Goal: Task Accomplishment & Management: Complete application form

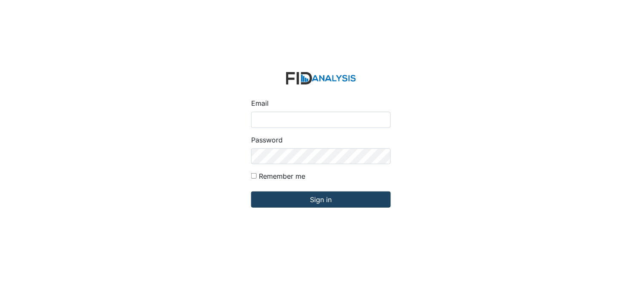
type input "[PERSON_NAME][EMAIL_ADDRESS][DOMAIN_NAME]"
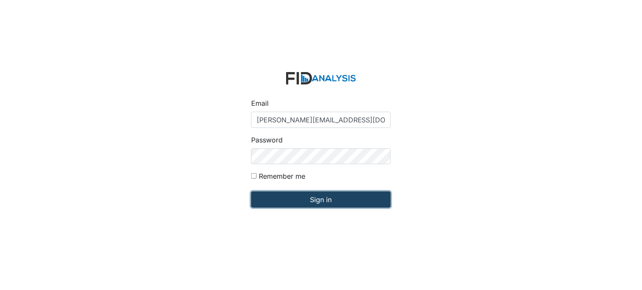
click at [308, 195] on input "Sign in" at bounding box center [321, 199] width 140 height 16
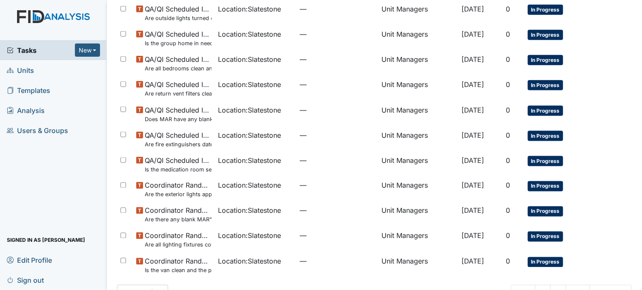
scroll to position [214, 0]
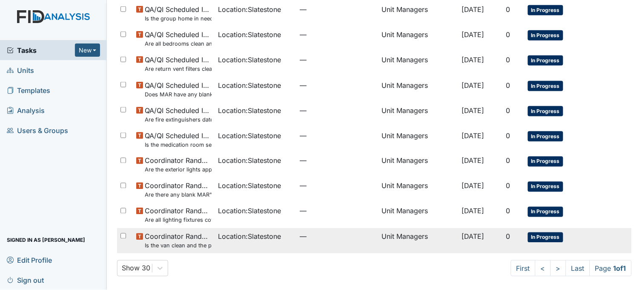
click at [218, 232] on span "Location : Slatestone" at bounding box center [249, 236] width 63 height 10
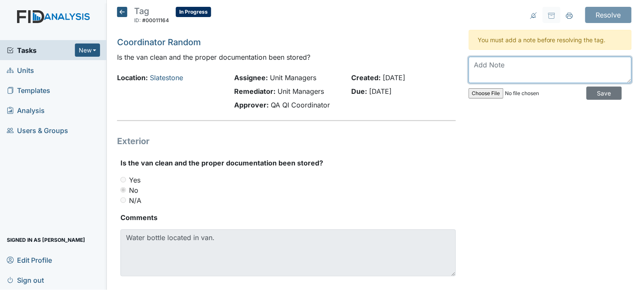
click at [496, 64] on textarea at bounding box center [550, 70] width 163 height 26
type textarea "water bottle removed"
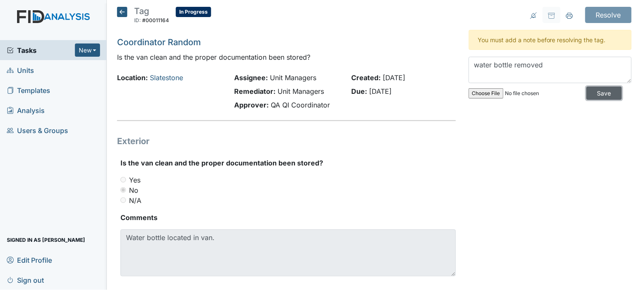
click at [601, 92] on input "Save" at bounding box center [604, 92] width 35 height 13
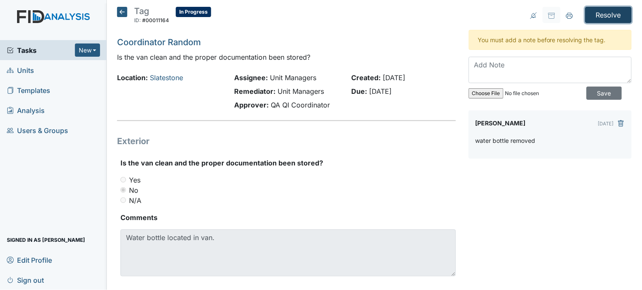
click at [602, 11] on input "Resolve" at bounding box center [609, 15] width 46 height 16
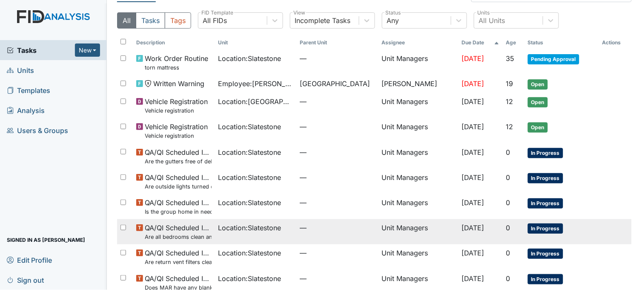
scroll to position [217, 0]
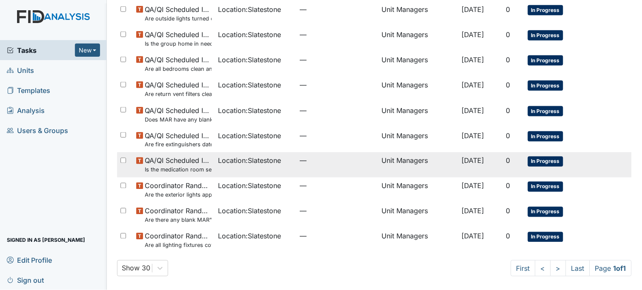
click at [206, 170] on small "Is the medication room secure?" at bounding box center [178, 170] width 66 height 8
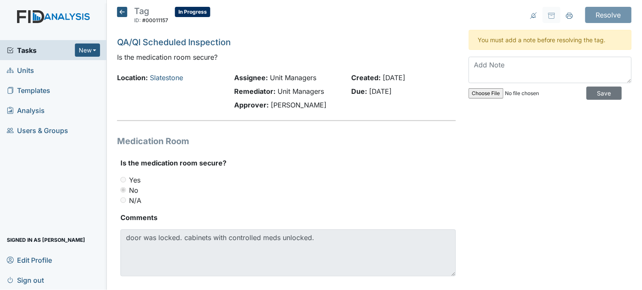
click at [123, 8] on icon at bounding box center [122, 12] width 10 height 10
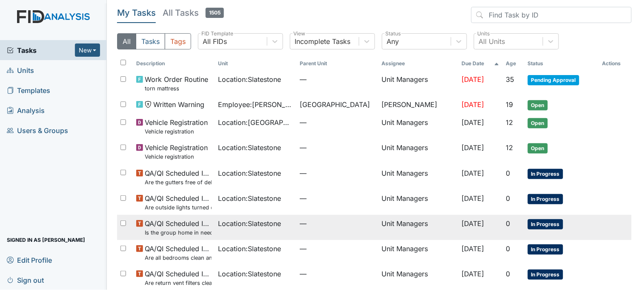
scroll to position [95, 0]
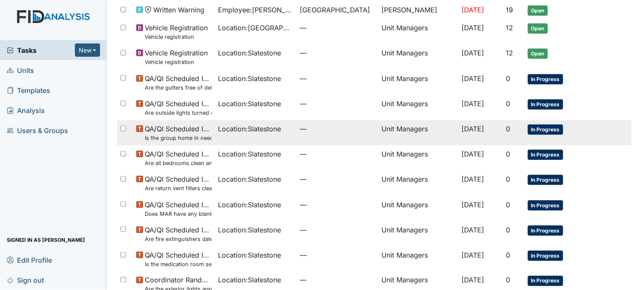
click at [235, 130] on span "Location : Slatestone" at bounding box center [249, 128] width 63 height 10
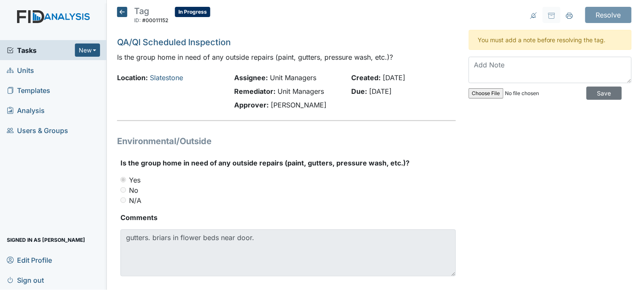
click at [120, 12] on icon at bounding box center [122, 12] width 10 height 10
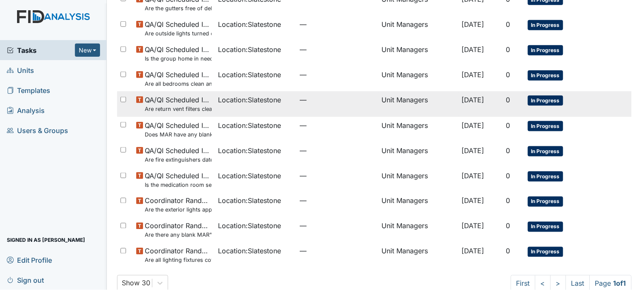
scroll to position [189, 0]
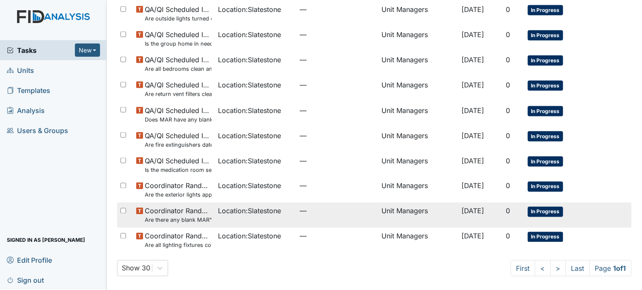
click at [218, 215] on span "Location : Slatestone" at bounding box center [249, 211] width 63 height 10
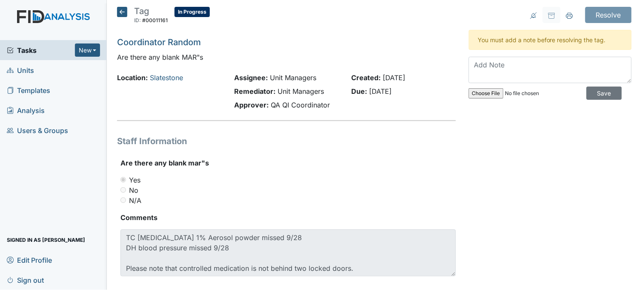
click at [120, 12] on icon at bounding box center [122, 12] width 10 height 10
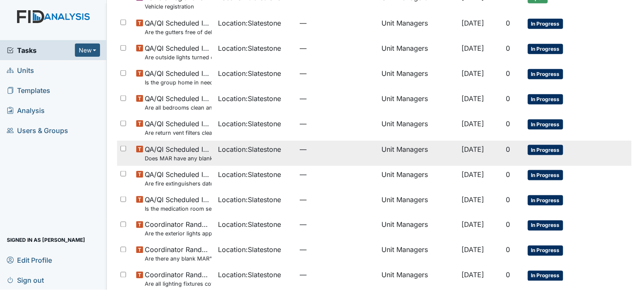
scroll to position [189, 0]
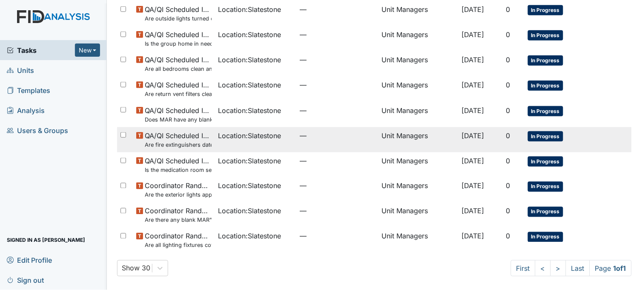
click at [218, 137] on span "Location : Slatestone" at bounding box center [249, 135] width 63 height 10
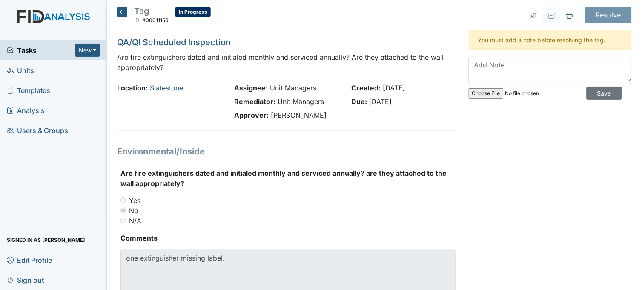
click at [123, 7] on icon at bounding box center [122, 12] width 10 height 10
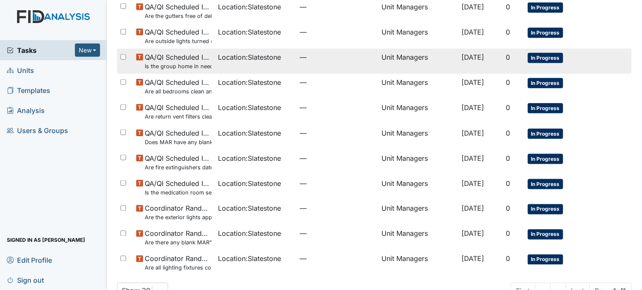
scroll to position [189, 0]
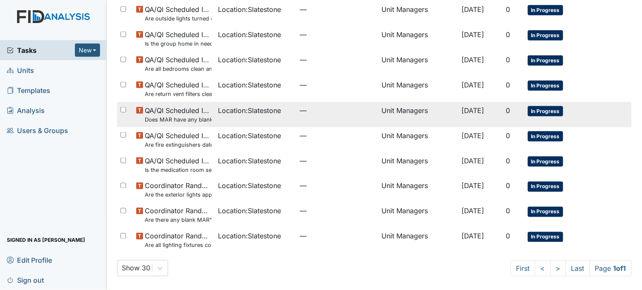
click at [207, 114] on span "QA/QI Scheduled Inspection Does MAR have any blank days that should have been i…" at bounding box center [178, 114] width 66 height 18
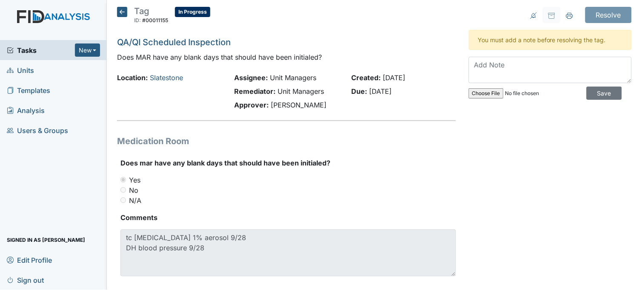
click at [121, 10] on icon at bounding box center [122, 12] width 10 height 10
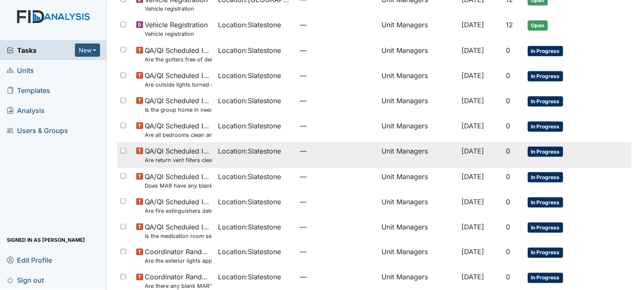
scroll to position [189, 0]
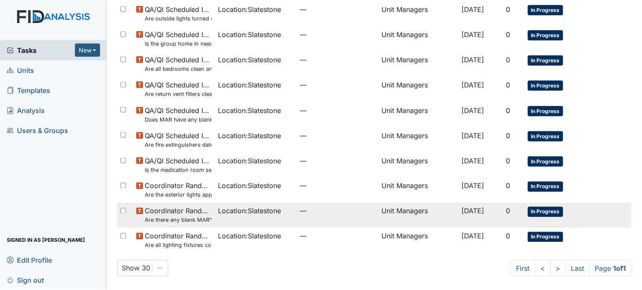
click at [195, 212] on span "Coordinator Random Are there any blank MAR"s" at bounding box center [178, 215] width 66 height 18
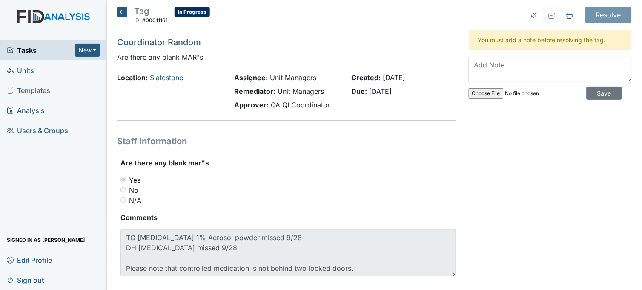
click at [124, 7] on icon at bounding box center [122, 12] width 10 height 10
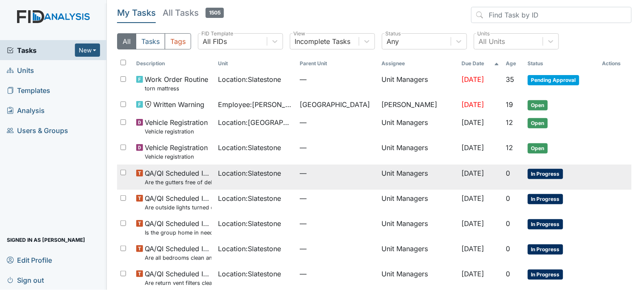
click at [232, 177] on span "Location : Slatestone" at bounding box center [249, 173] width 63 height 10
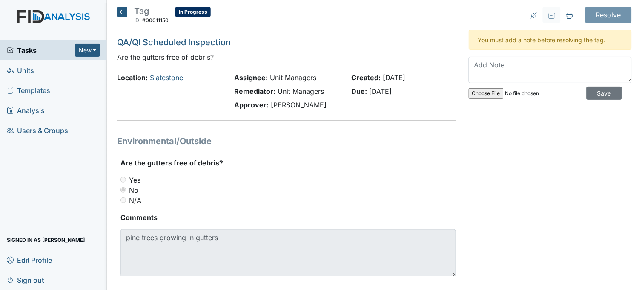
click at [120, 11] on icon at bounding box center [122, 12] width 10 height 10
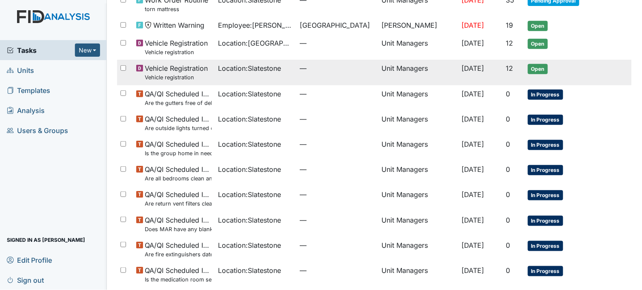
scroll to position [95, 0]
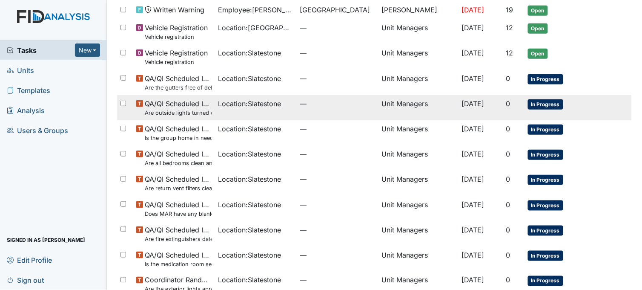
click at [218, 109] on span "Location : Slatestone" at bounding box center [249, 103] width 63 height 10
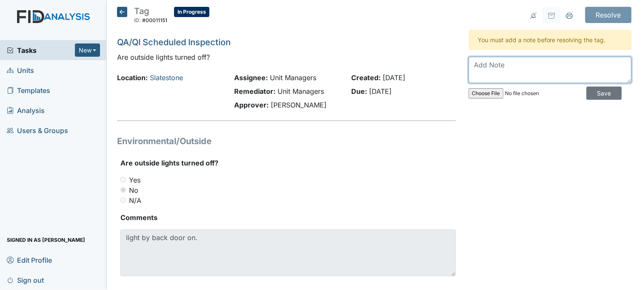
click at [499, 73] on textarea at bounding box center [550, 70] width 163 height 26
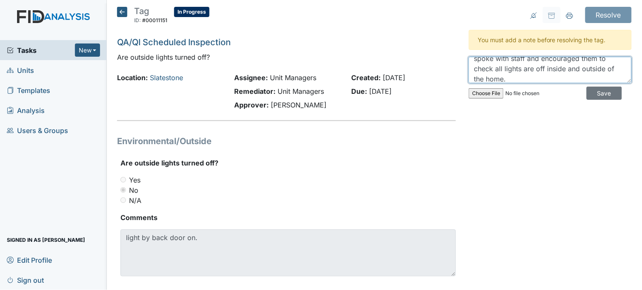
click at [491, 67] on textarea "spoke with staff and encouraged them to check all lights are off inside and out…" at bounding box center [550, 70] width 163 height 26
click at [536, 75] on textarea "spoke with staff and encouraged them to make sure all lights are off inside and…" at bounding box center [550, 70] width 163 height 26
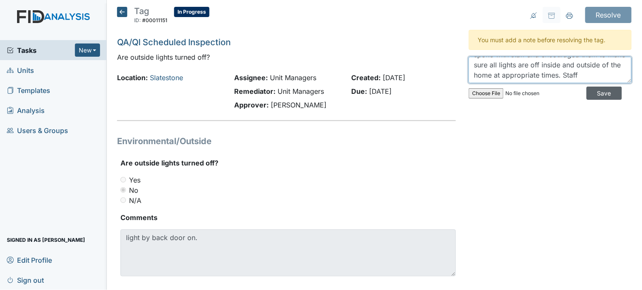
type textarea "spoke with staff and encouraged them to make sure all lights are off inside and…"
click at [592, 90] on input "Save" at bounding box center [604, 92] width 35 height 13
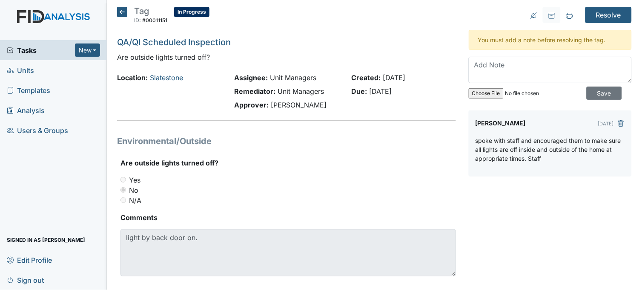
scroll to position [0, 0]
click at [598, 14] on input "Resolve" at bounding box center [609, 15] width 46 height 16
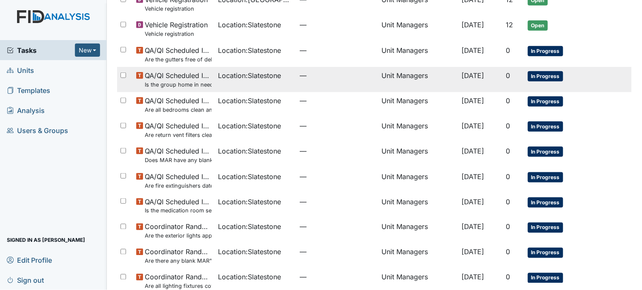
scroll to position [189, 0]
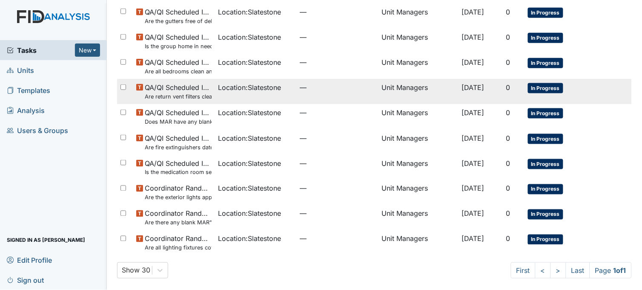
click at [237, 97] on td "Location : Slatestone" at bounding box center [256, 91] width 82 height 25
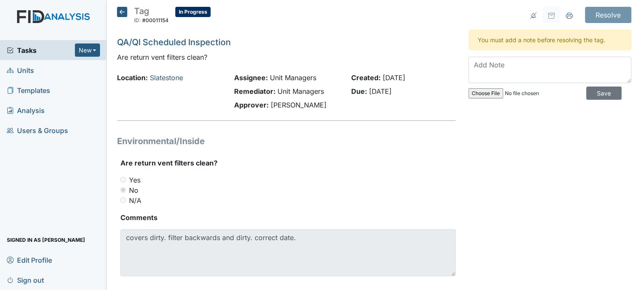
click at [123, 12] on icon at bounding box center [122, 12] width 10 height 10
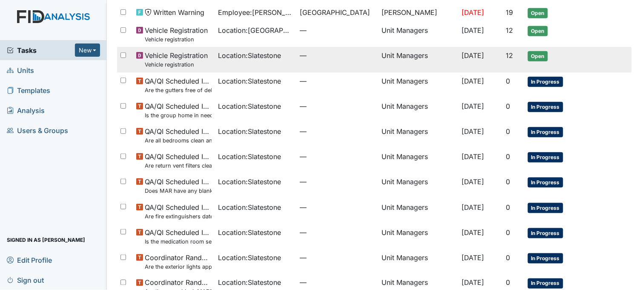
scroll to position [95, 0]
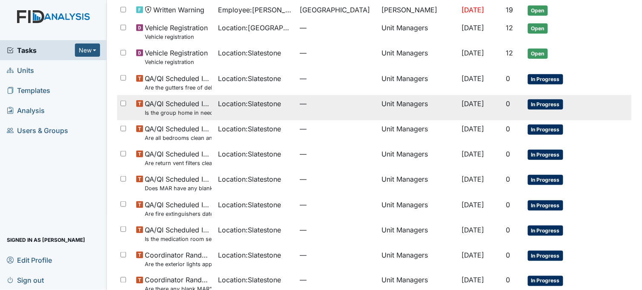
click at [252, 109] on td "Location : Slatestone" at bounding box center [256, 107] width 82 height 25
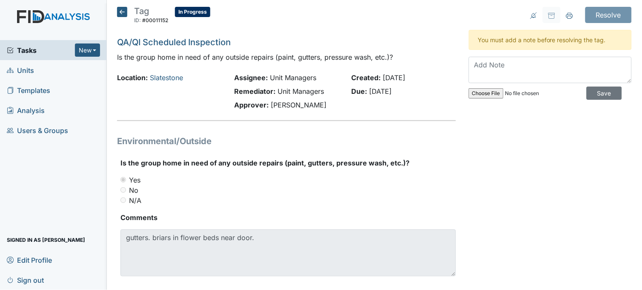
click at [121, 14] on icon at bounding box center [122, 12] width 10 height 10
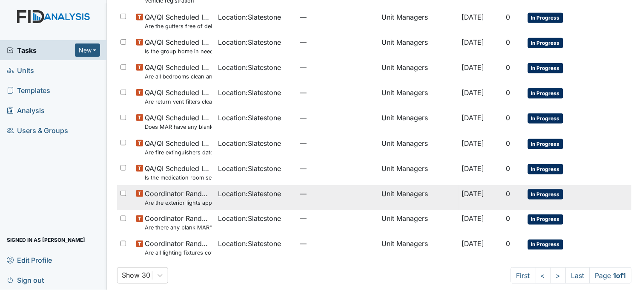
scroll to position [164, 0]
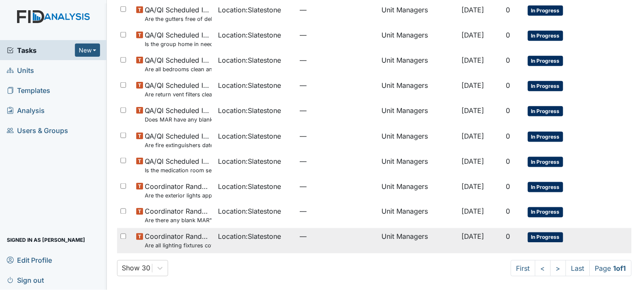
click at [220, 238] on span "Location : Slatestone" at bounding box center [249, 236] width 63 height 10
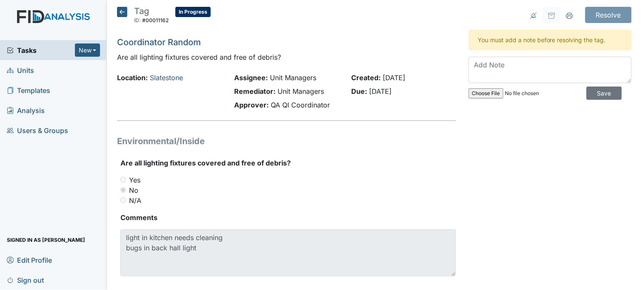
click at [125, 14] on icon at bounding box center [122, 12] width 10 height 10
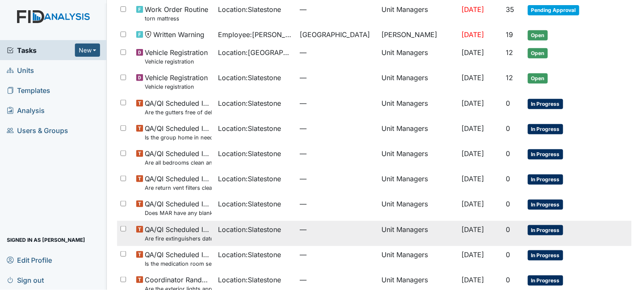
scroll to position [69, 0]
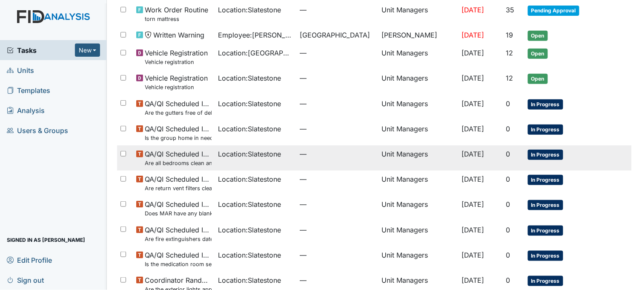
click at [205, 162] on small "Are all bedrooms clean and in good repair?" at bounding box center [178, 163] width 66 height 8
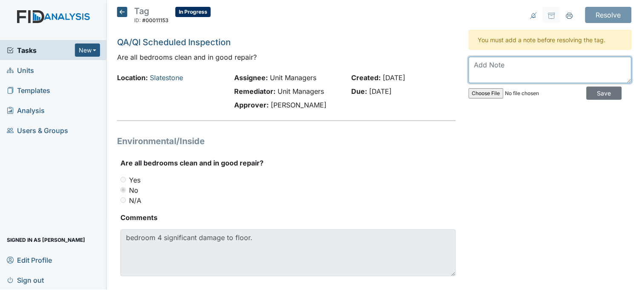
click at [501, 73] on textarea at bounding box center [550, 70] width 163 height 26
type textarea "w"
click at [121, 11] on icon at bounding box center [122, 12] width 10 height 10
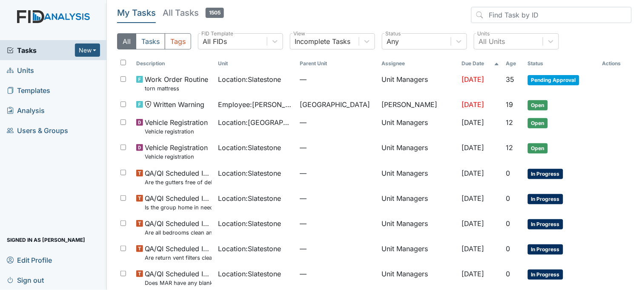
click at [61, 73] on link "Units" at bounding box center [53, 70] width 107 height 20
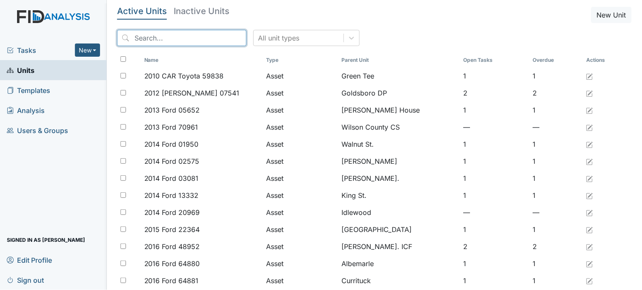
click at [167, 40] on input "search" at bounding box center [181, 38] width 129 height 16
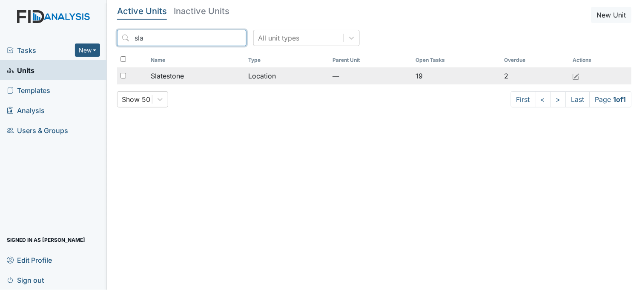
type input "sla"
click at [180, 71] on span "Slatestone" at bounding box center [167, 76] width 33 height 10
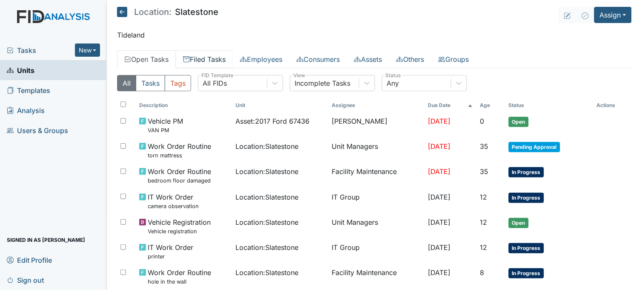
click at [222, 61] on link "Filed Tasks" at bounding box center [204, 59] width 57 height 18
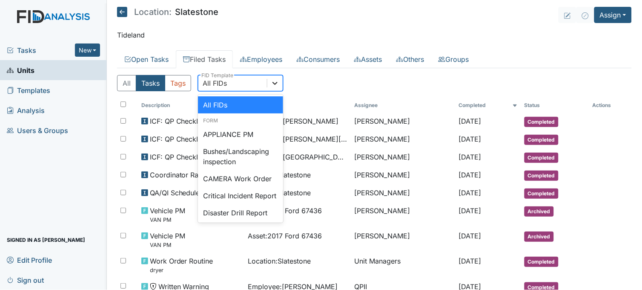
click at [275, 78] on div at bounding box center [274, 82] width 15 height 15
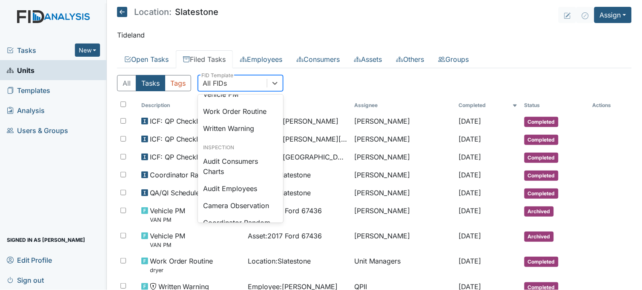
scroll to position [426, 0]
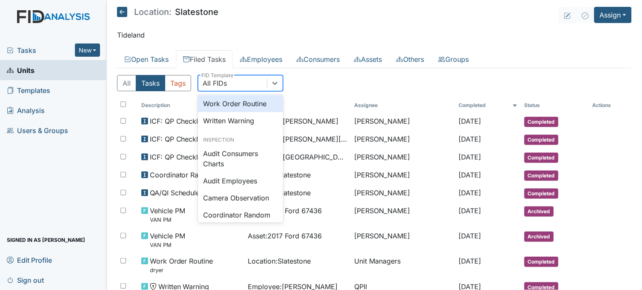
click at [242, 112] on div "Work Order Routine" at bounding box center [240, 103] width 85 height 17
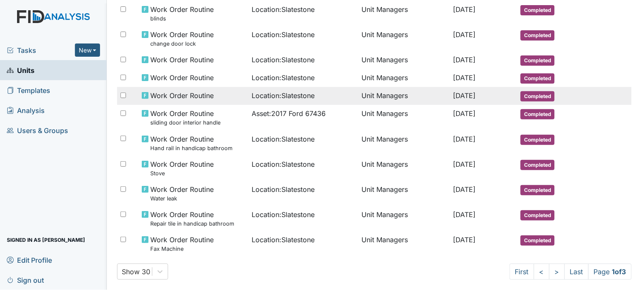
scroll to position [581, 0]
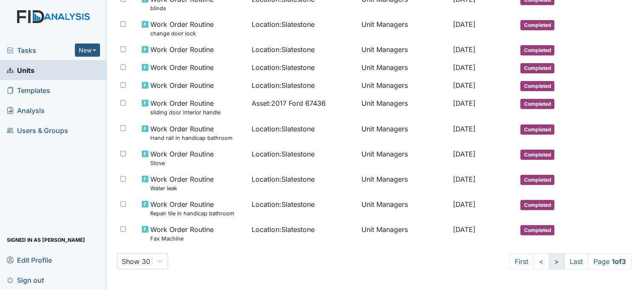
click at [549, 258] on link ">" at bounding box center [557, 261] width 16 height 16
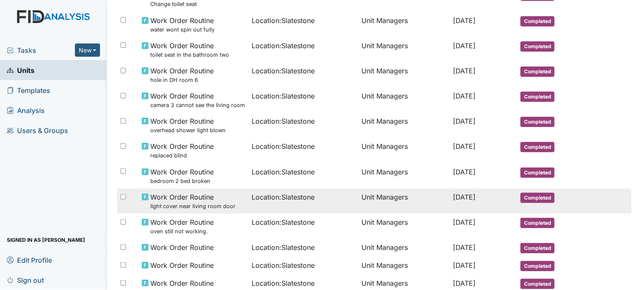
scroll to position [411, 0]
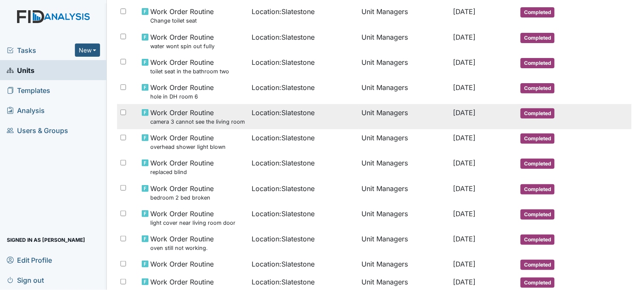
click at [207, 121] on small "camera 3 cannot see the living room" at bounding box center [197, 122] width 95 height 8
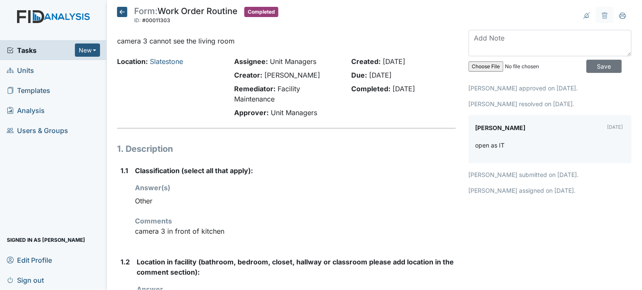
click at [123, 11] on icon at bounding box center [122, 12] width 10 height 10
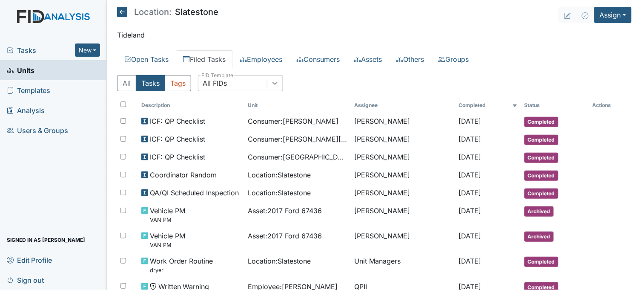
click at [273, 79] on icon at bounding box center [275, 83] width 9 height 9
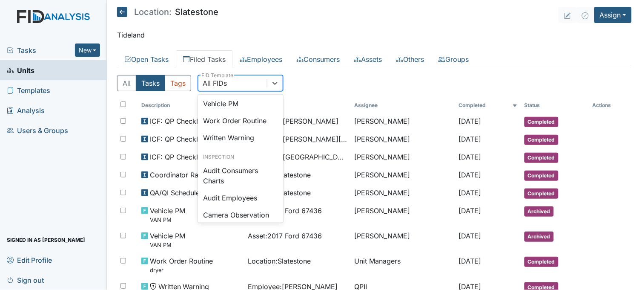
scroll to position [394, 0]
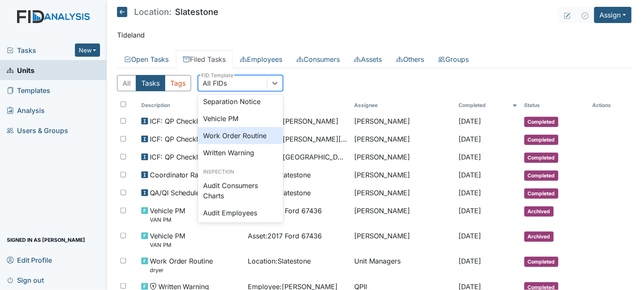
click at [246, 144] on div "Work Order Routine" at bounding box center [240, 135] width 85 height 17
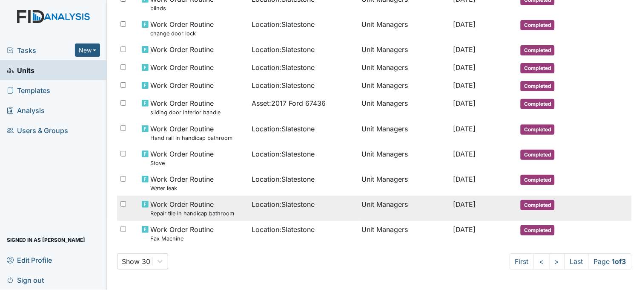
scroll to position [581, 0]
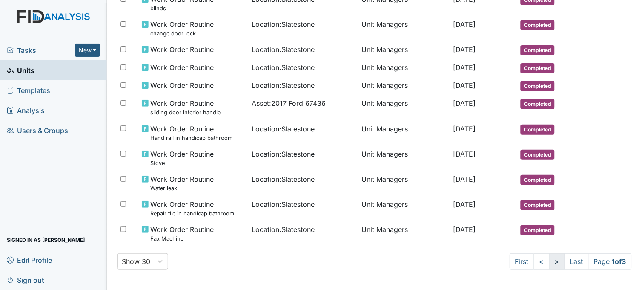
click at [551, 261] on link ">" at bounding box center [557, 261] width 16 height 16
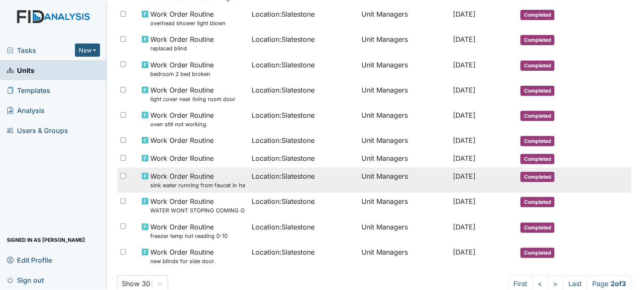
scroll to position [560, 0]
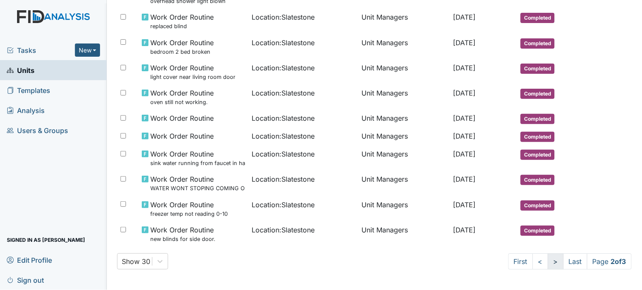
click at [548, 264] on link ">" at bounding box center [556, 261] width 16 height 16
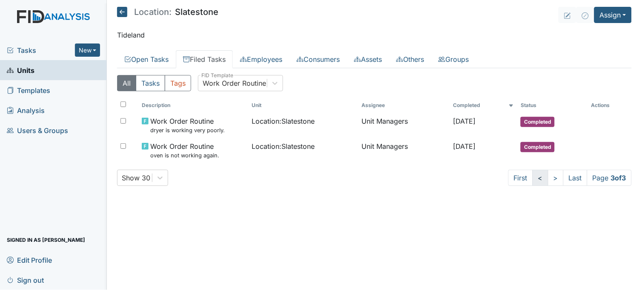
click at [537, 179] on link "<" at bounding box center [541, 177] width 16 height 16
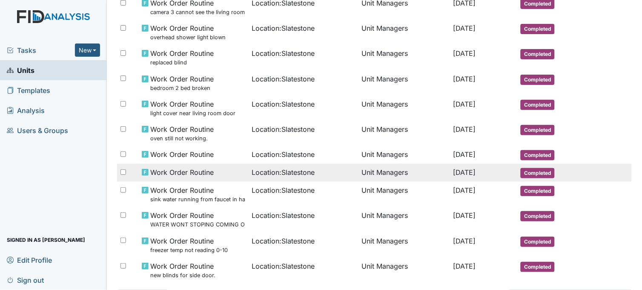
scroll to position [560, 0]
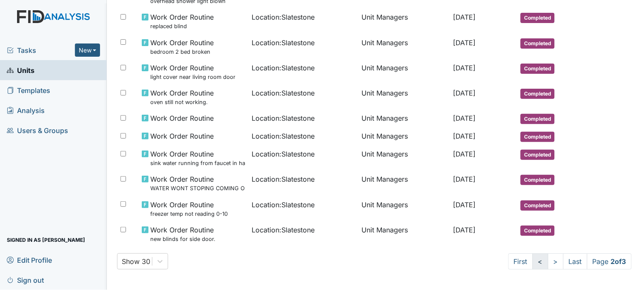
click at [533, 258] on link "<" at bounding box center [541, 261] width 16 height 16
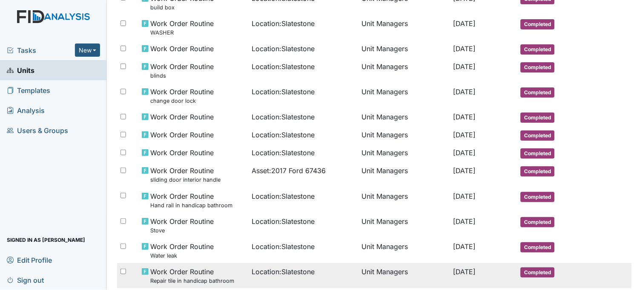
scroll to position [581, 0]
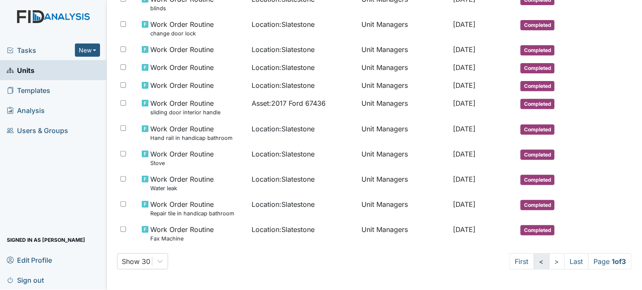
click at [534, 263] on link "<" at bounding box center [542, 261] width 16 height 16
click at [548, 261] on link ">" at bounding box center [556, 261] width 16 height 16
click at [549, 265] on link ">" at bounding box center [557, 261] width 16 height 16
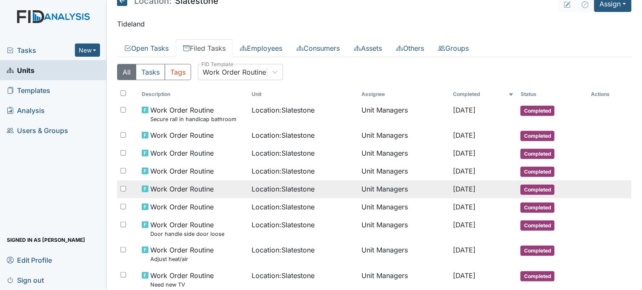
scroll to position [0, 0]
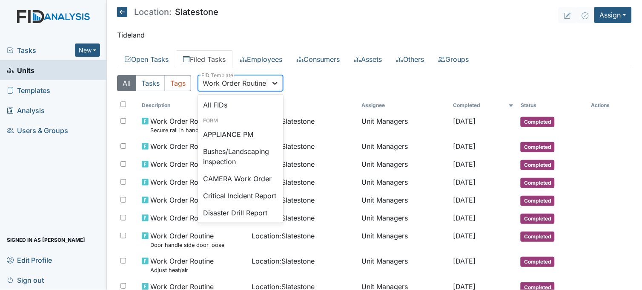
click at [278, 86] on icon at bounding box center [275, 83] width 9 height 9
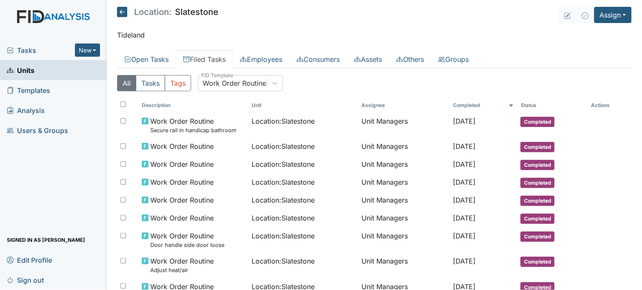
click at [325, 82] on div "All Tasks Tags Work Order Routine FID Template" at bounding box center [374, 86] width 515 height 23
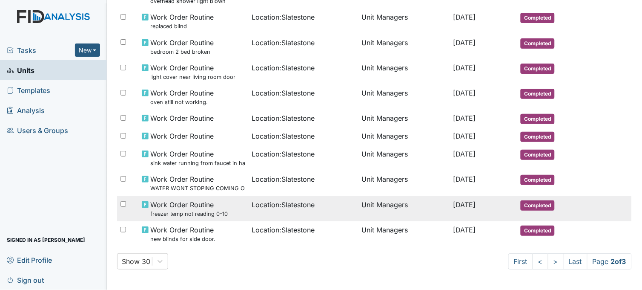
scroll to position [560, 0]
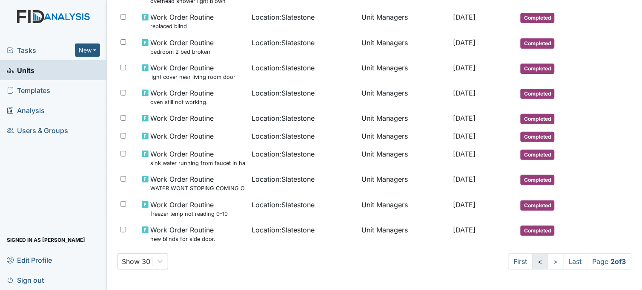
click at [533, 257] on link "<" at bounding box center [541, 261] width 16 height 16
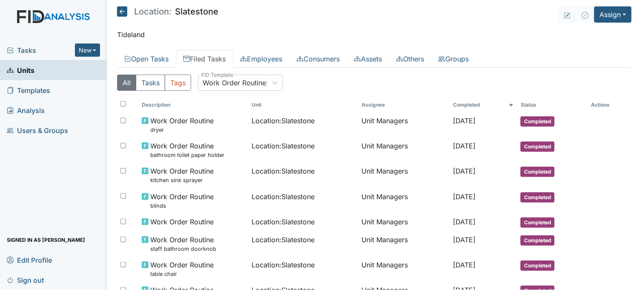
scroll to position [0, 0]
click at [175, 84] on button "Tags" at bounding box center [178, 83] width 26 height 16
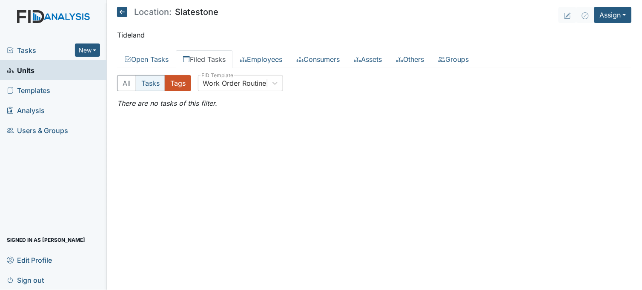
click at [148, 78] on button "Tasks" at bounding box center [150, 83] width 29 height 16
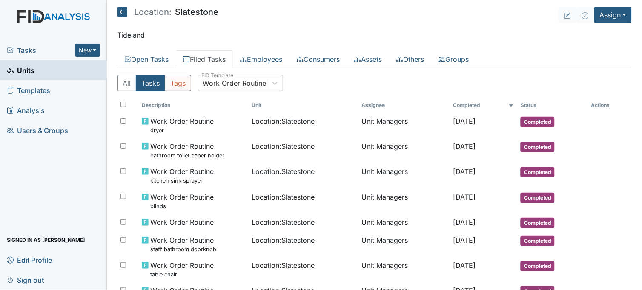
click at [185, 80] on button "Tags" at bounding box center [178, 83] width 26 height 16
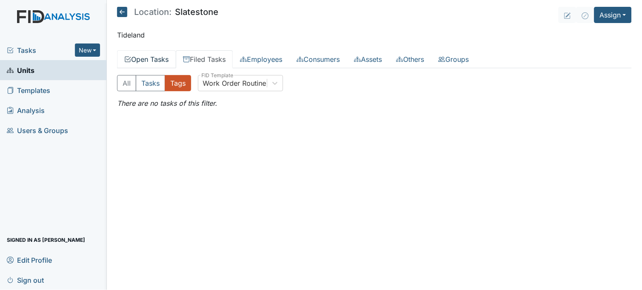
click at [146, 58] on link "Open Tasks" at bounding box center [146, 59] width 59 height 18
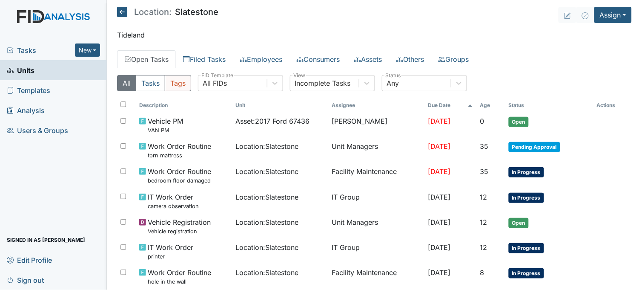
click at [180, 83] on button "Tags" at bounding box center [178, 83] width 26 height 16
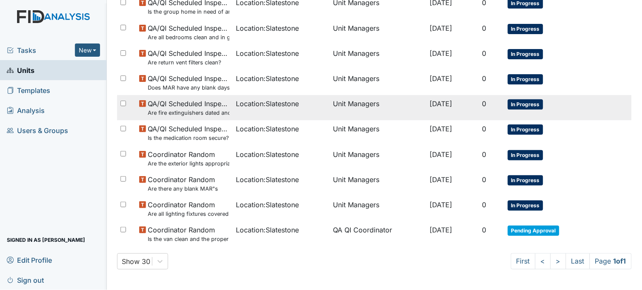
scroll to position [169, 0]
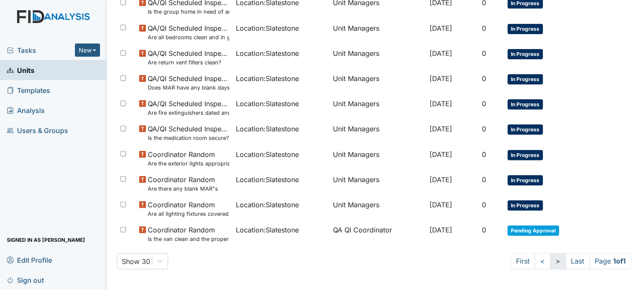
click at [551, 263] on link ">" at bounding box center [559, 261] width 16 height 16
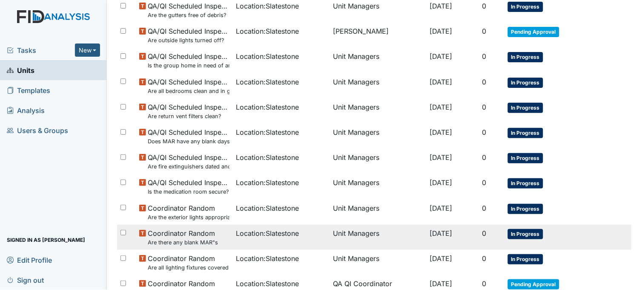
scroll to position [0, 0]
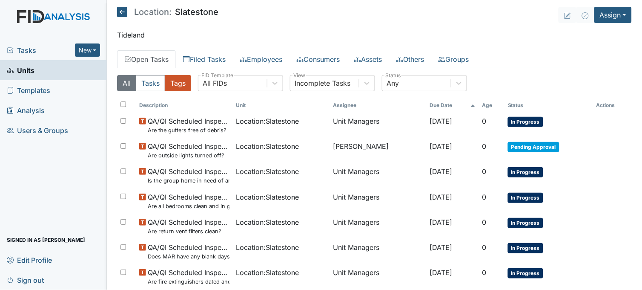
click at [126, 83] on button "All" at bounding box center [126, 83] width 19 height 16
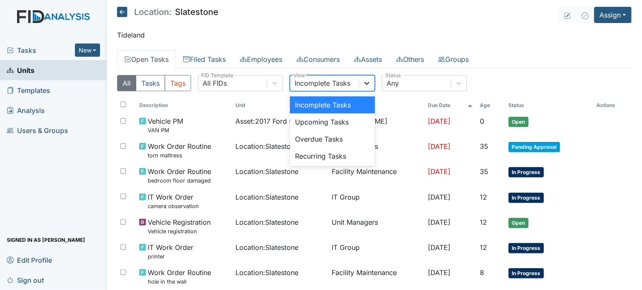
click at [368, 82] on icon at bounding box center [367, 83] width 9 height 9
click at [337, 141] on div "Overdue Tasks" at bounding box center [332, 138] width 85 height 17
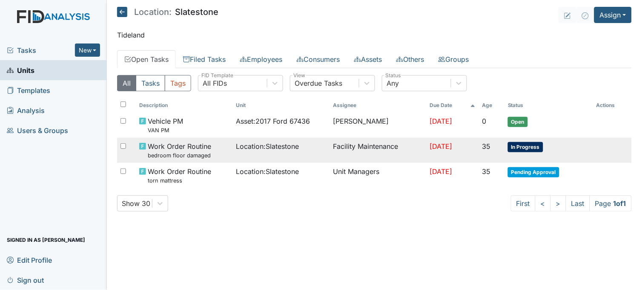
click at [302, 144] on div "Location : Slatestone" at bounding box center [281, 146] width 90 height 10
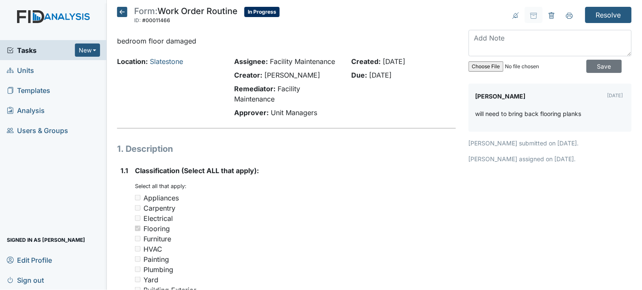
click at [31, 48] on span "Tasks" at bounding box center [41, 50] width 68 height 10
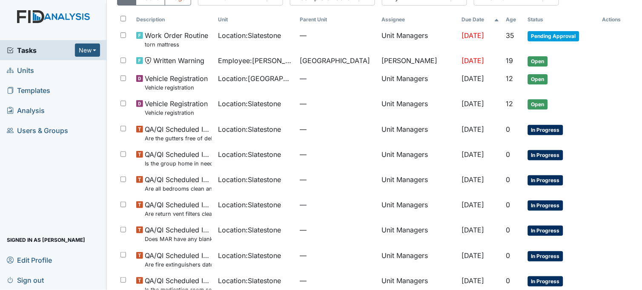
scroll to position [22, 0]
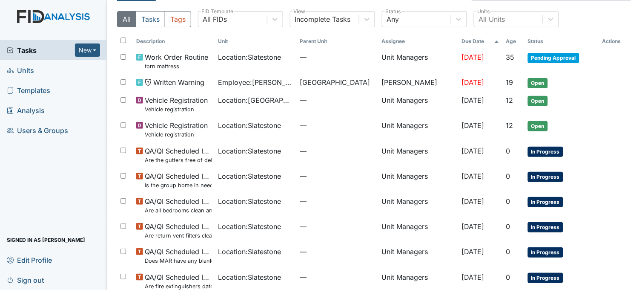
click at [252, 206] on span "Location : Slatestone" at bounding box center [249, 201] width 63 height 10
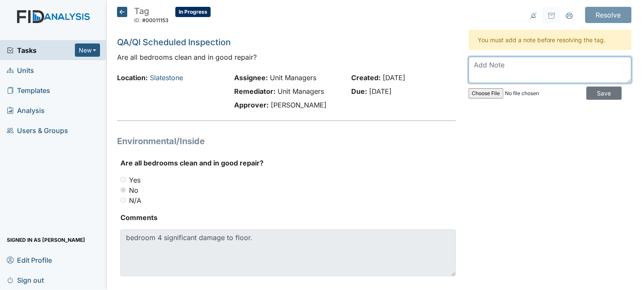
click at [487, 69] on textarea at bounding box center [550, 70] width 163 height 26
drag, startPoint x: 571, startPoint y: 65, endPoint x: 513, endPoint y: 66, distance: 58.3
click at [513, 66] on textarea "work order in from previous tag" at bounding box center [550, 70] width 163 height 26
click at [496, 74] on textarea "work order in. Waiting on floor planks. Will find out eta on repair" at bounding box center [550, 70] width 163 height 26
type textarea "work order in. Waiting on floor planks. Will find out an eta on repair"
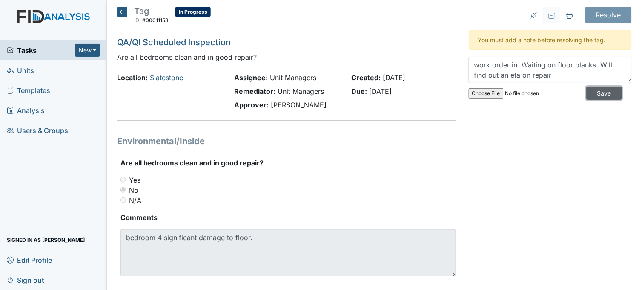
click at [593, 89] on input "Save" at bounding box center [604, 92] width 35 height 13
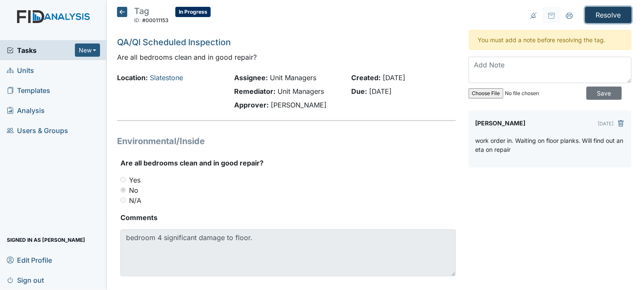
click at [605, 13] on input "Resolve" at bounding box center [609, 15] width 46 height 16
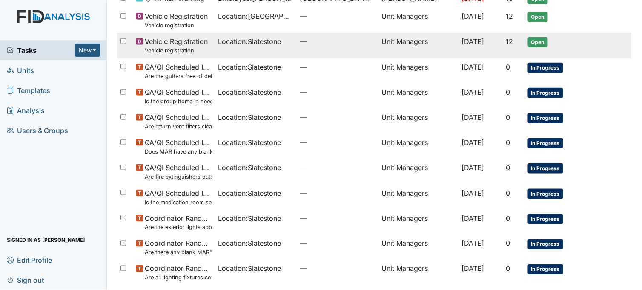
scroll to position [167, 0]
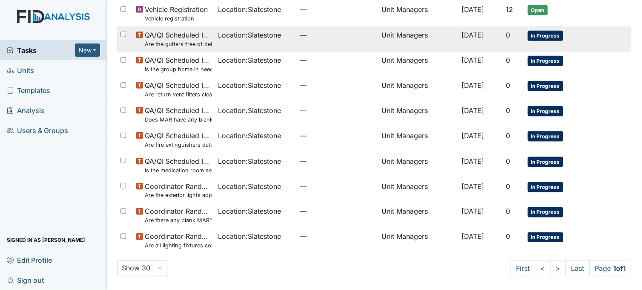
click at [233, 41] on td "Location : Slatestone" at bounding box center [256, 38] width 82 height 25
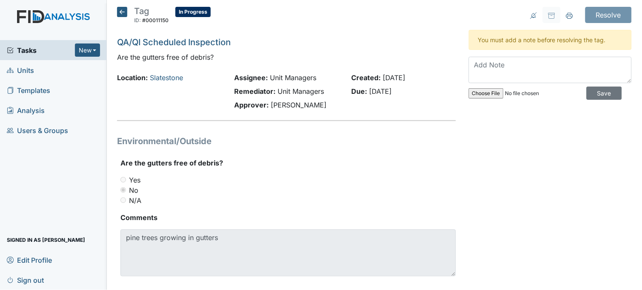
click at [125, 11] on icon at bounding box center [122, 12] width 10 height 10
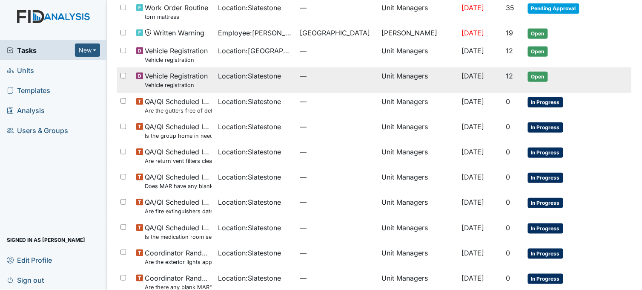
scroll to position [95, 0]
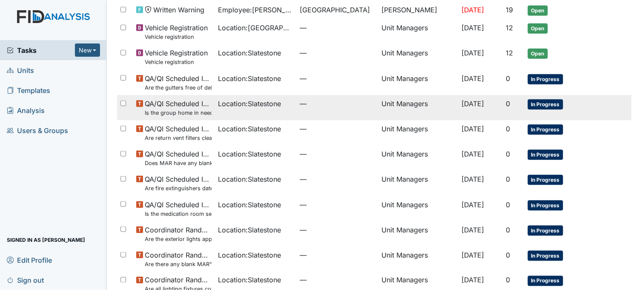
click at [253, 106] on span "Location : Slatestone" at bounding box center [249, 103] width 63 height 10
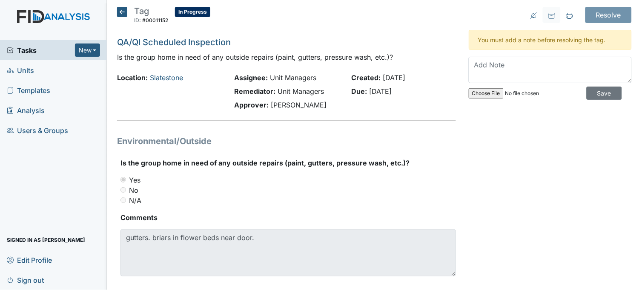
click at [123, 13] on icon at bounding box center [122, 12] width 10 height 10
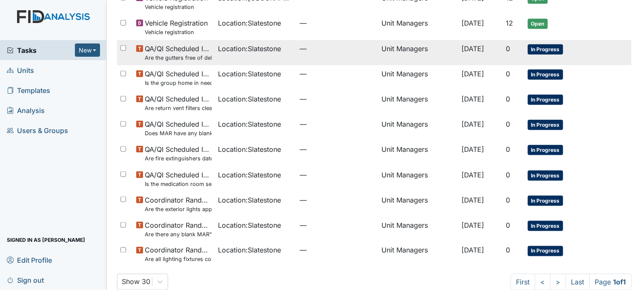
scroll to position [138, 0]
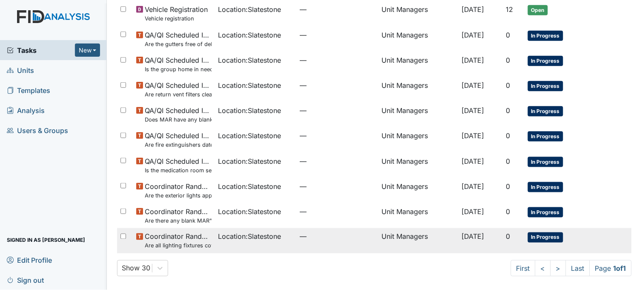
click at [252, 236] on span "Location : Slatestone" at bounding box center [249, 236] width 63 height 10
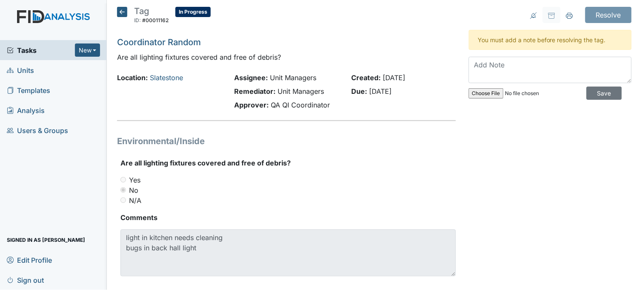
click at [122, 11] on icon at bounding box center [122, 12] width 10 height 10
